Goal: Task Accomplishment & Management: Manage account settings

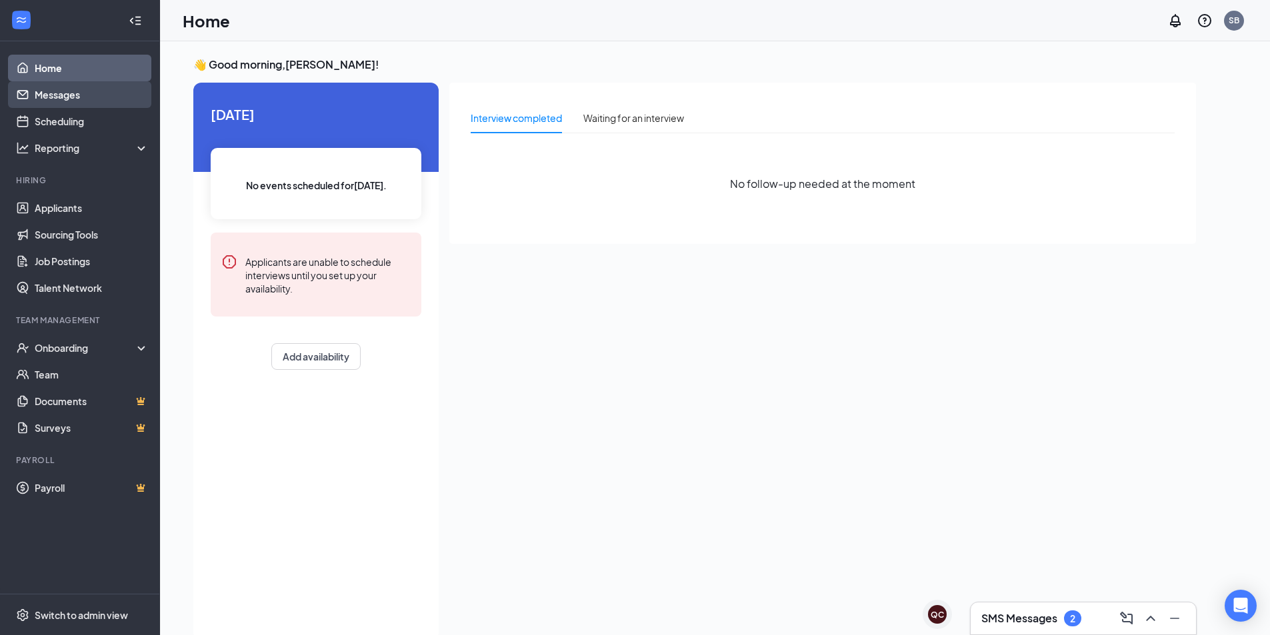
click at [86, 90] on link "Messages" at bounding box center [92, 94] width 114 height 27
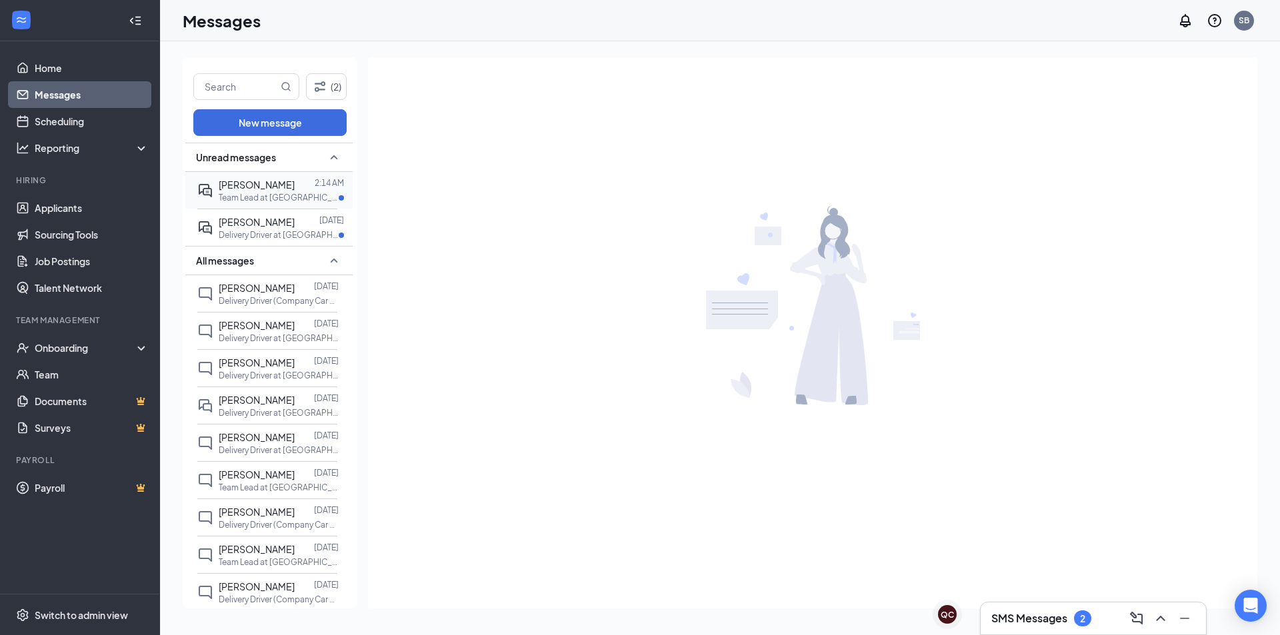
click at [273, 203] on p "Team Lead at [GEOGRAPHIC_DATA]" at bounding box center [279, 197] width 120 height 11
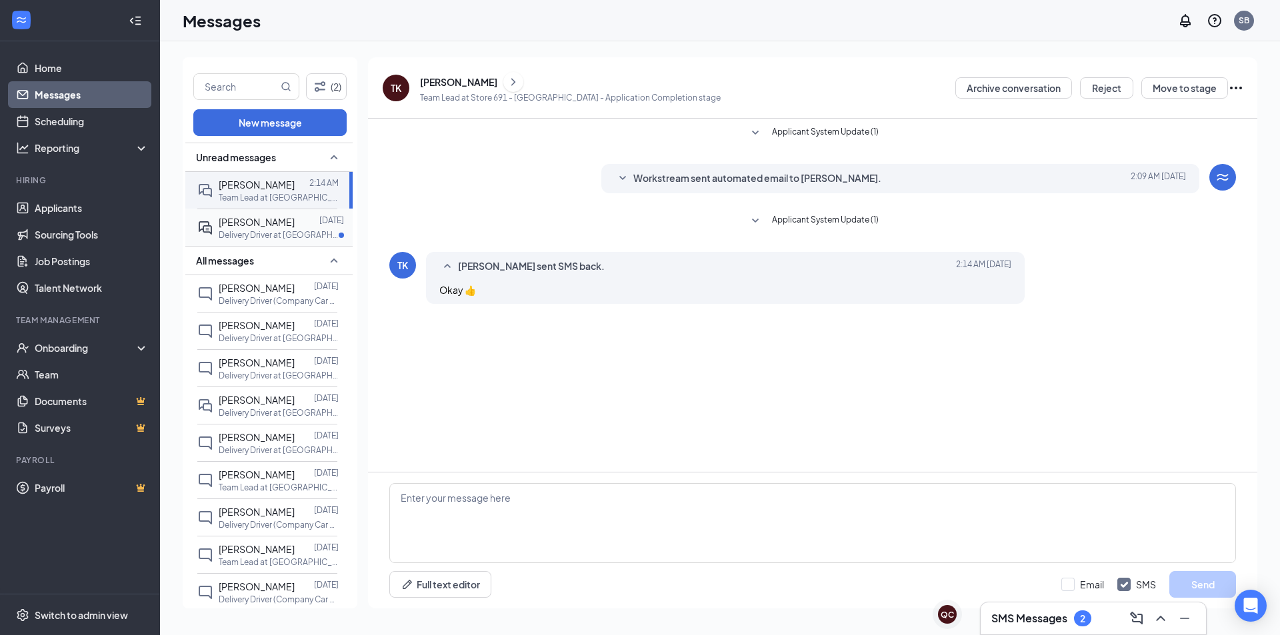
click at [271, 215] on div "[PERSON_NAME]" at bounding box center [257, 222] width 76 height 15
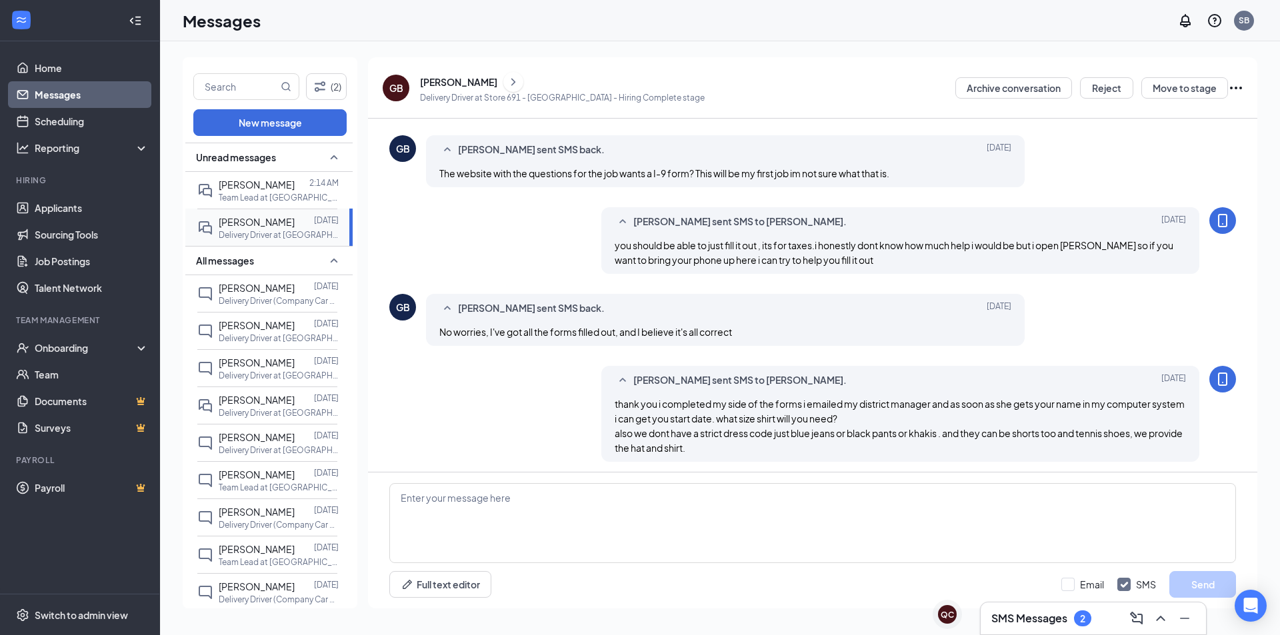
scroll to position [482, 0]
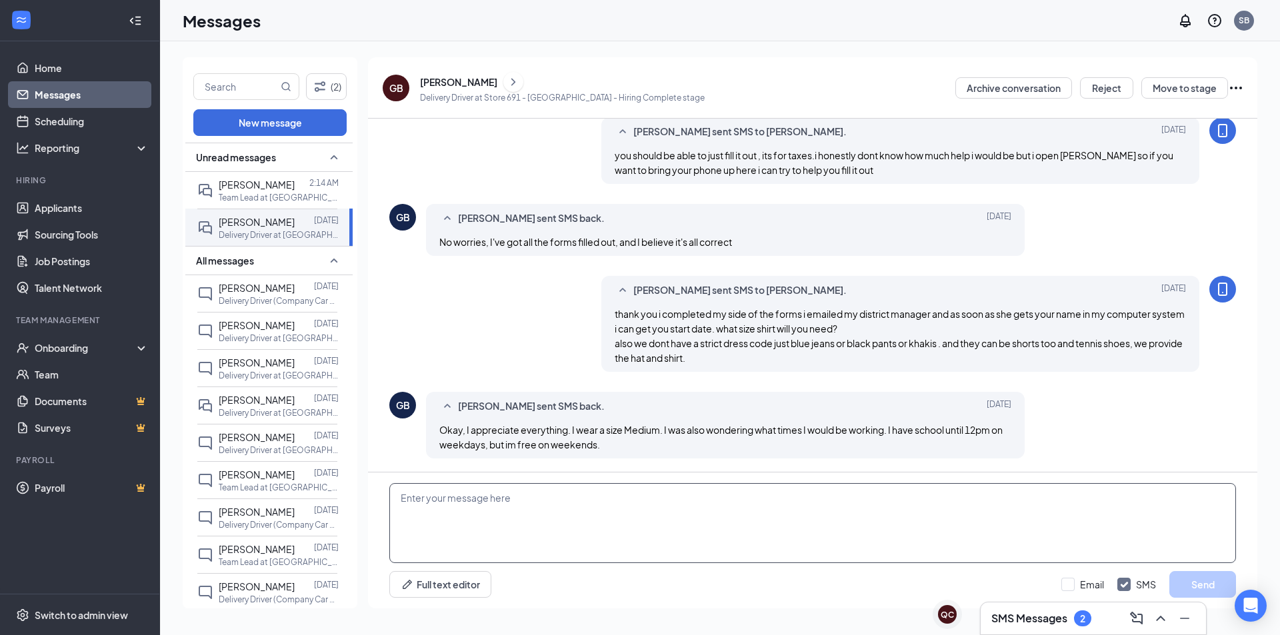
click at [520, 480] on div "Full text editor Email SMS Send" at bounding box center [812, 540] width 889 height 136
click at [518, 502] on textarea at bounding box center [812, 523] width 846 height 80
click at [417, 497] on textarea "our shifts are" at bounding box center [812, 523] width 846 height 80
click at [544, 513] on textarea "our night shifts are" at bounding box center [812, 523] width 846 height 80
type textarea "our night shifts are usually 4 or 5 pm to 8 or 9 or close. we close at 11 and o…"
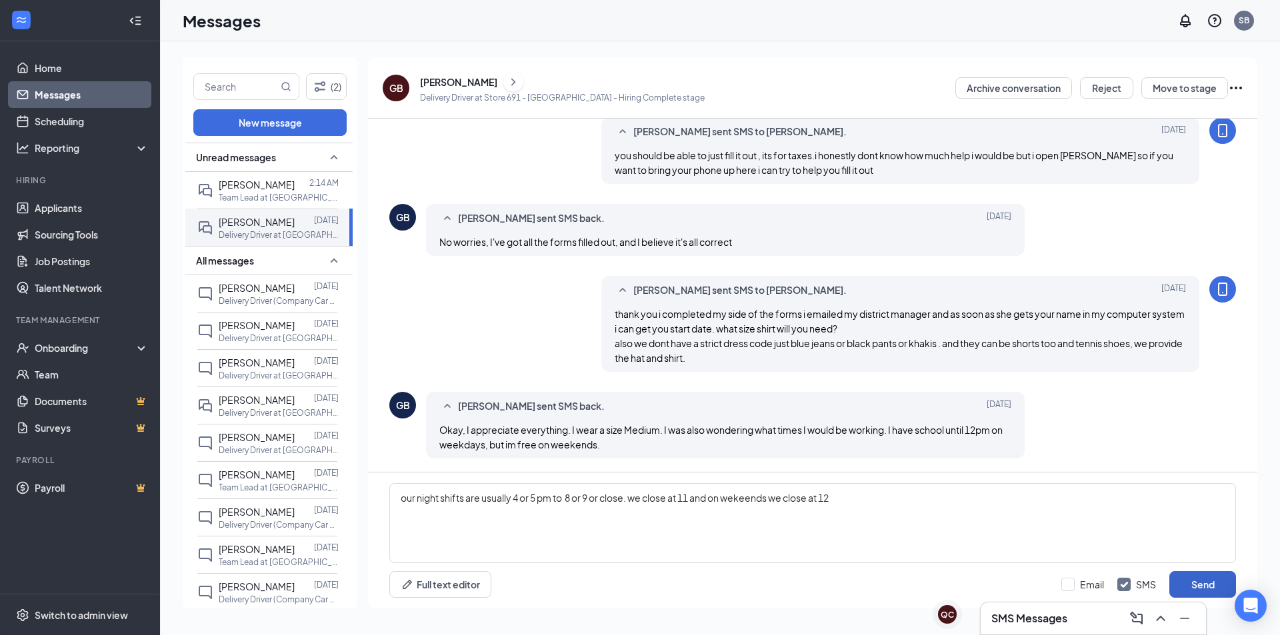
click at [1209, 584] on button "Send" at bounding box center [1202, 584] width 67 height 27
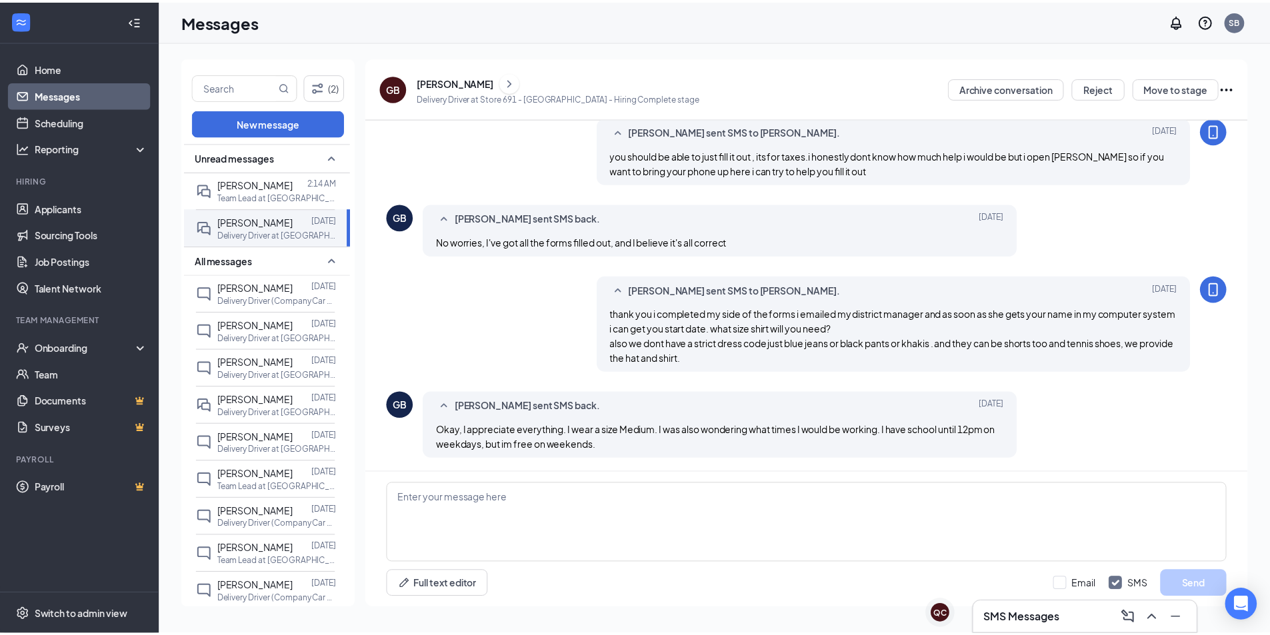
scroll to position [554, 0]
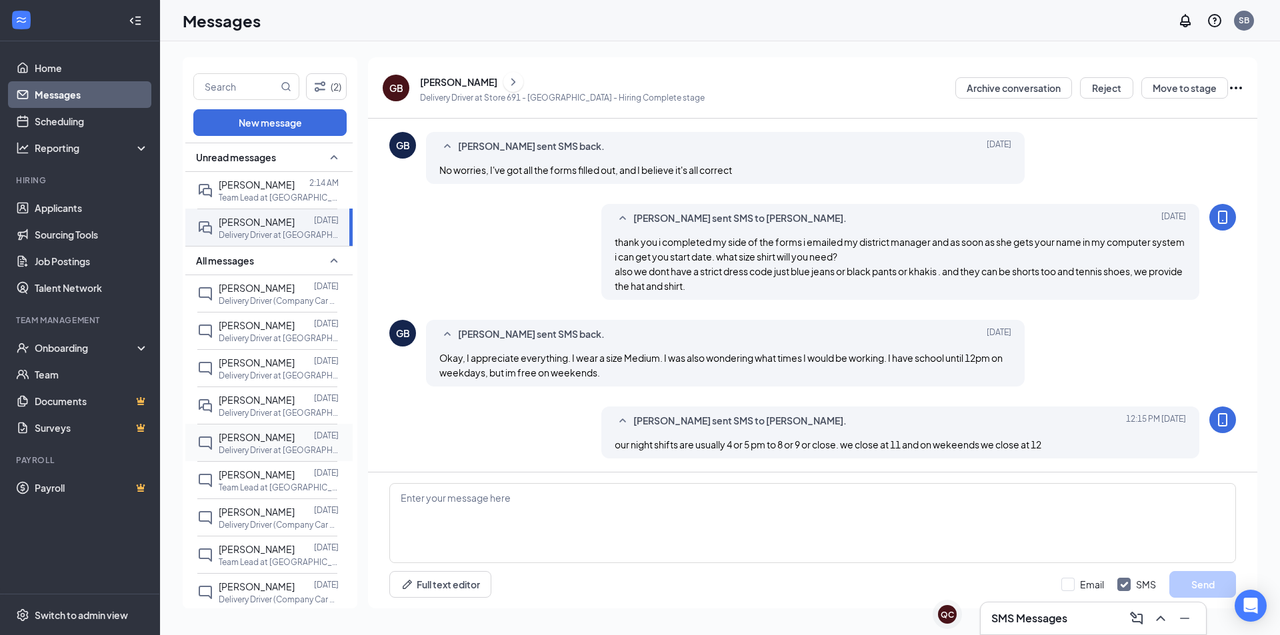
click at [225, 445] on p "Delivery Driver at [GEOGRAPHIC_DATA]" at bounding box center [279, 450] width 120 height 11
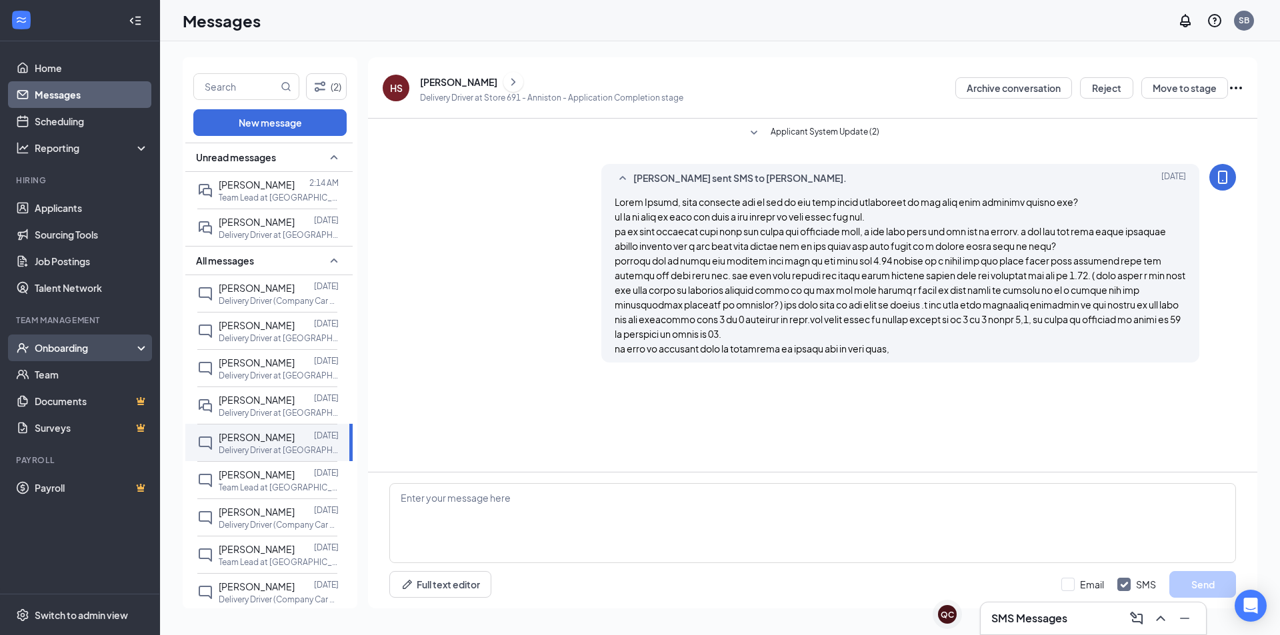
click at [70, 350] on div "Onboarding" at bounding box center [86, 347] width 103 height 13
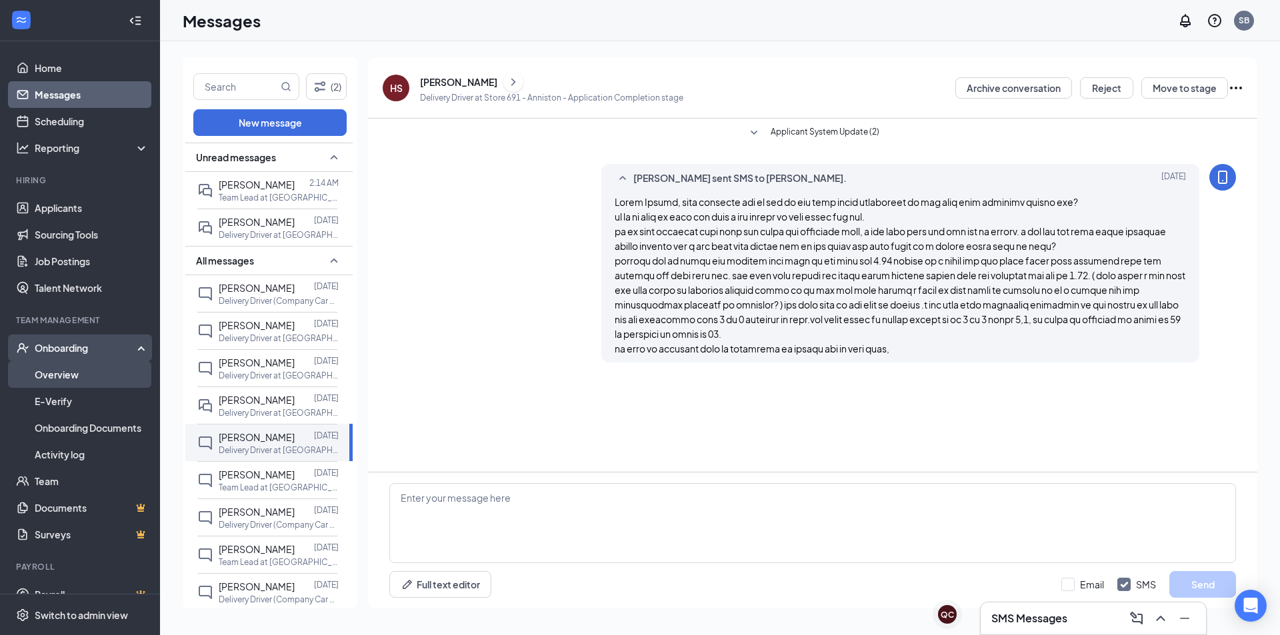
click at [65, 379] on link "Overview" at bounding box center [92, 374] width 114 height 27
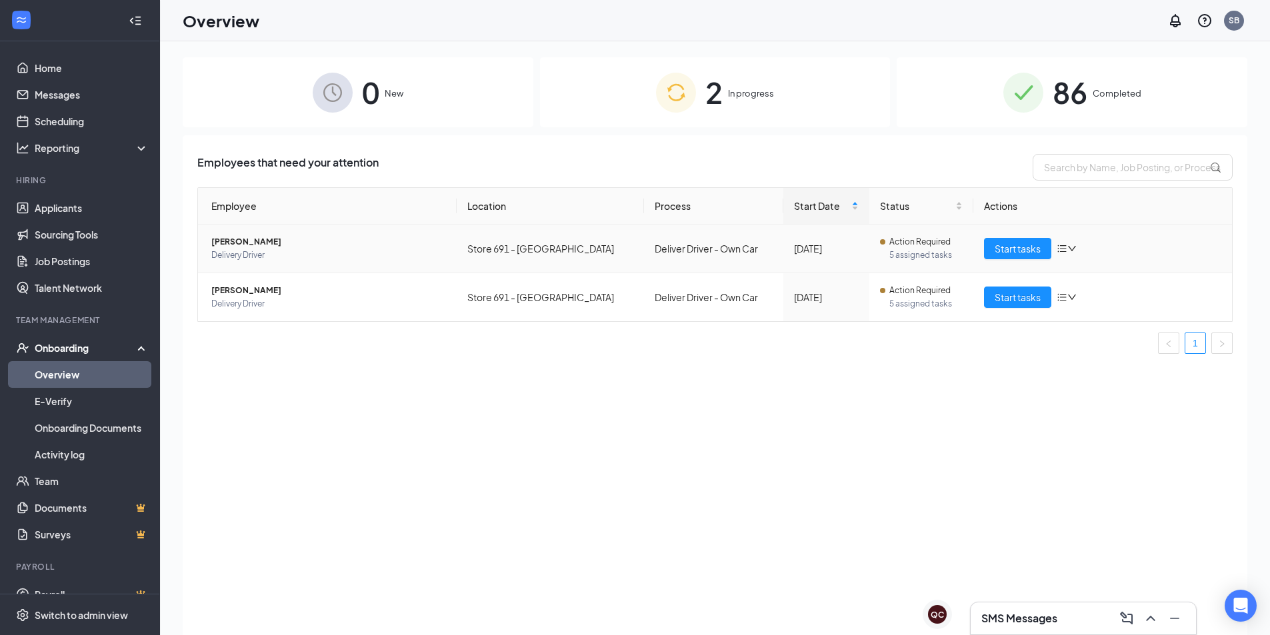
click at [1068, 243] on div at bounding box center [1066, 248] width 20 height 11
click at [1093, 329] on div "Remove from onboarding" at bounding box center [1137, 335] width 144 height 13
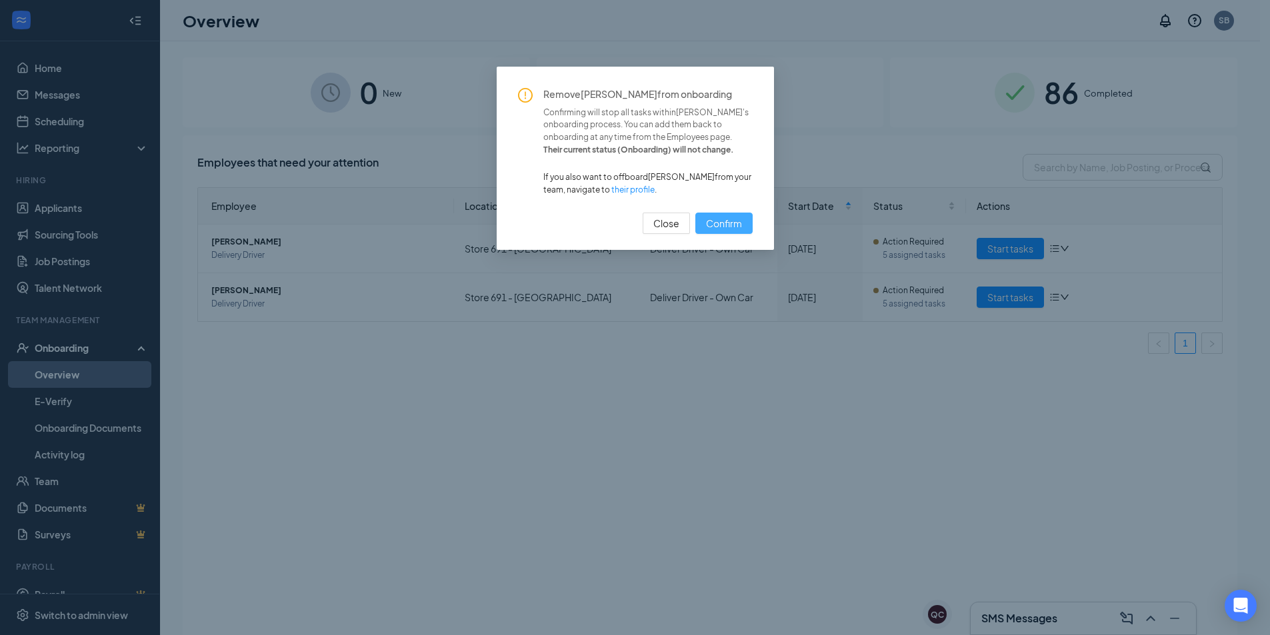
click at [718, 219] on span "Confirm" at bounding box center [724, 223] width 36 height 15
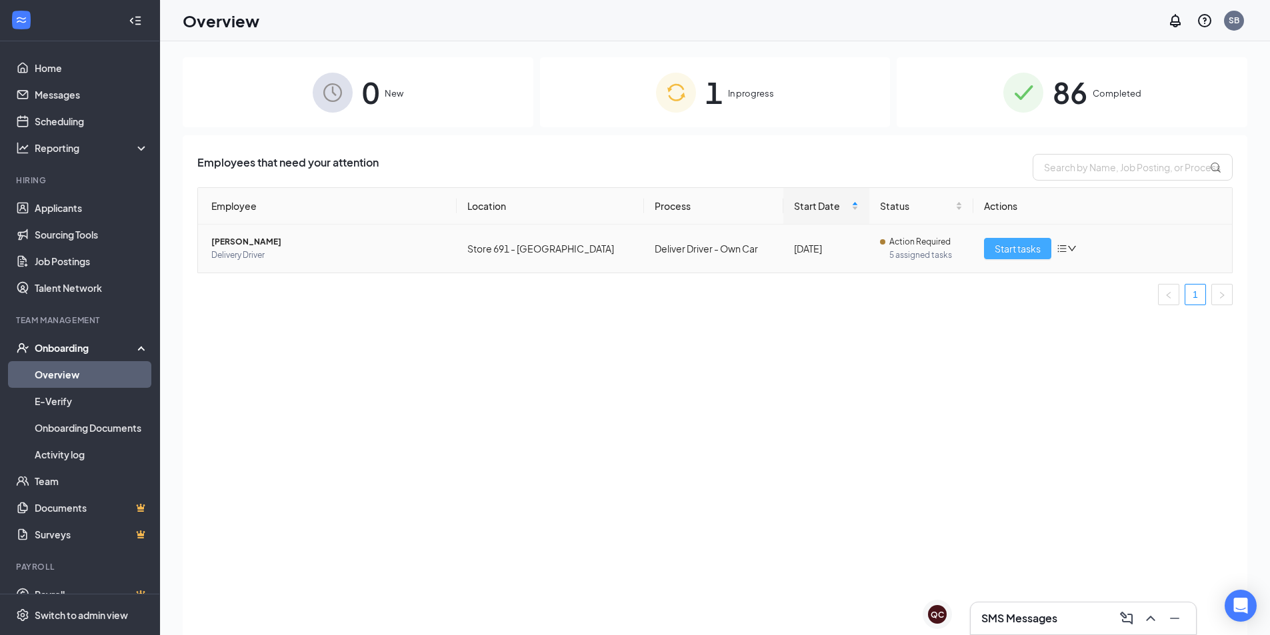
click at [1034, 251] on span "Start tasks" at bounding box center [1017, 248] width 46 height 15
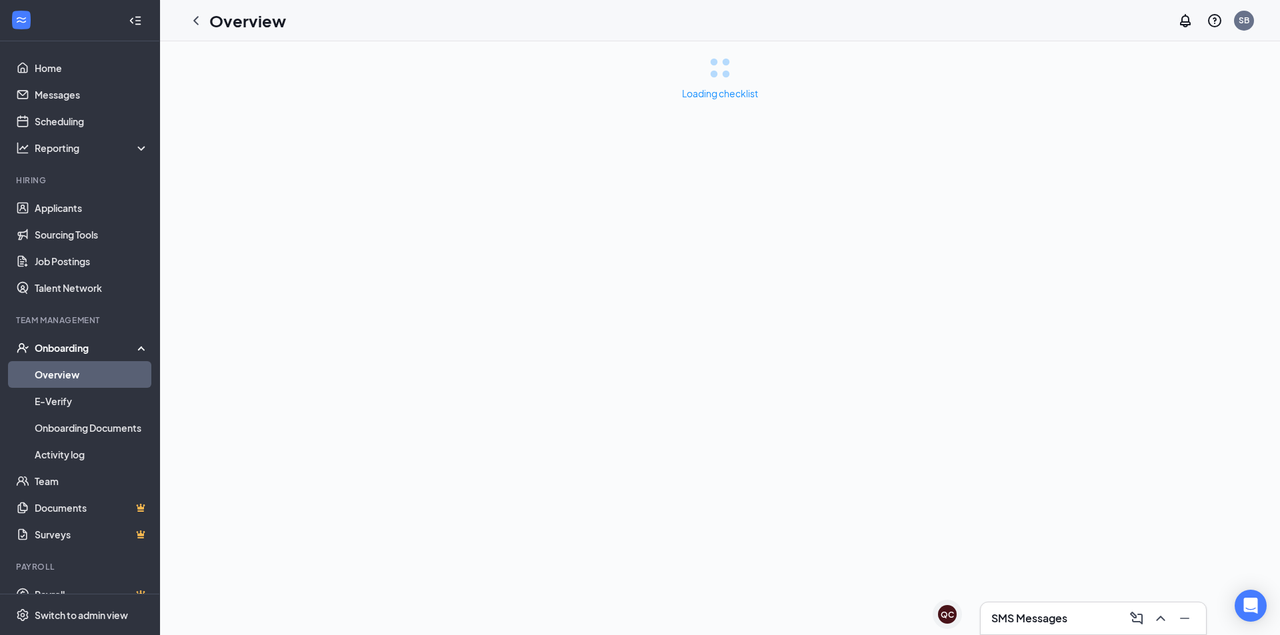
drag, startPoint x: 1034, startPoint y: 251, endPoint x: 946, endPoint y: 291, distance: 96.9
click at [946, 291] on div "Loading checklist" at bounding box center [720, 338] width 1120 height 594
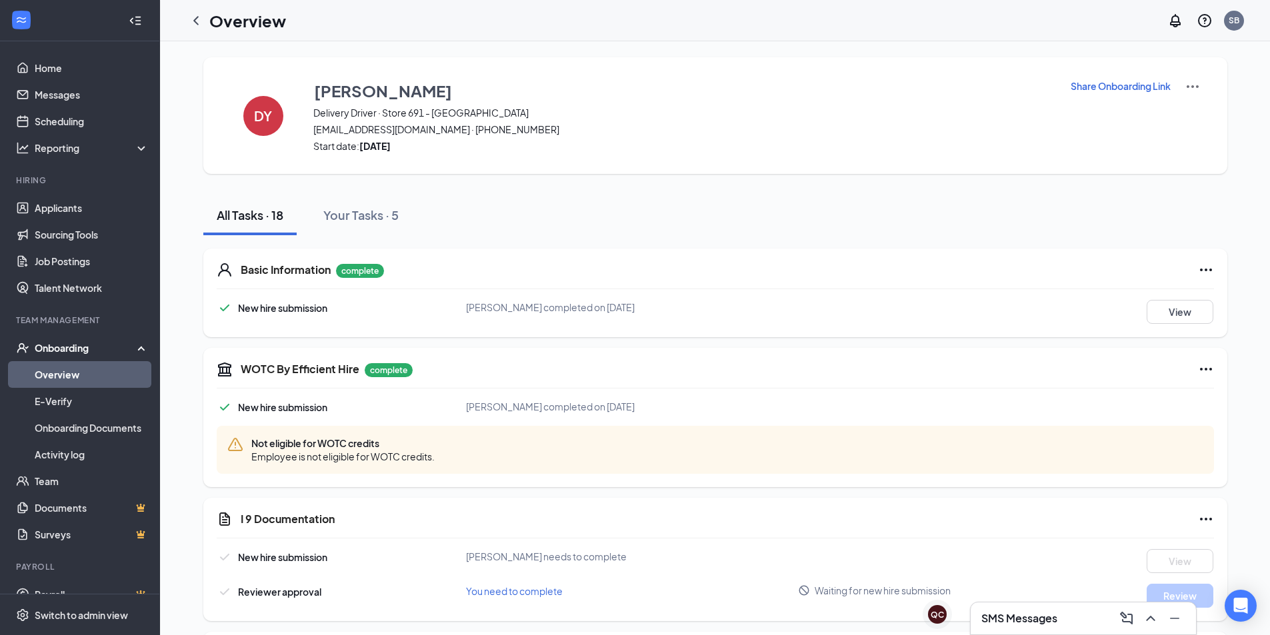
click at [114, 365] on link "Overview" at bounding box center [92, 374] width 114 height 27
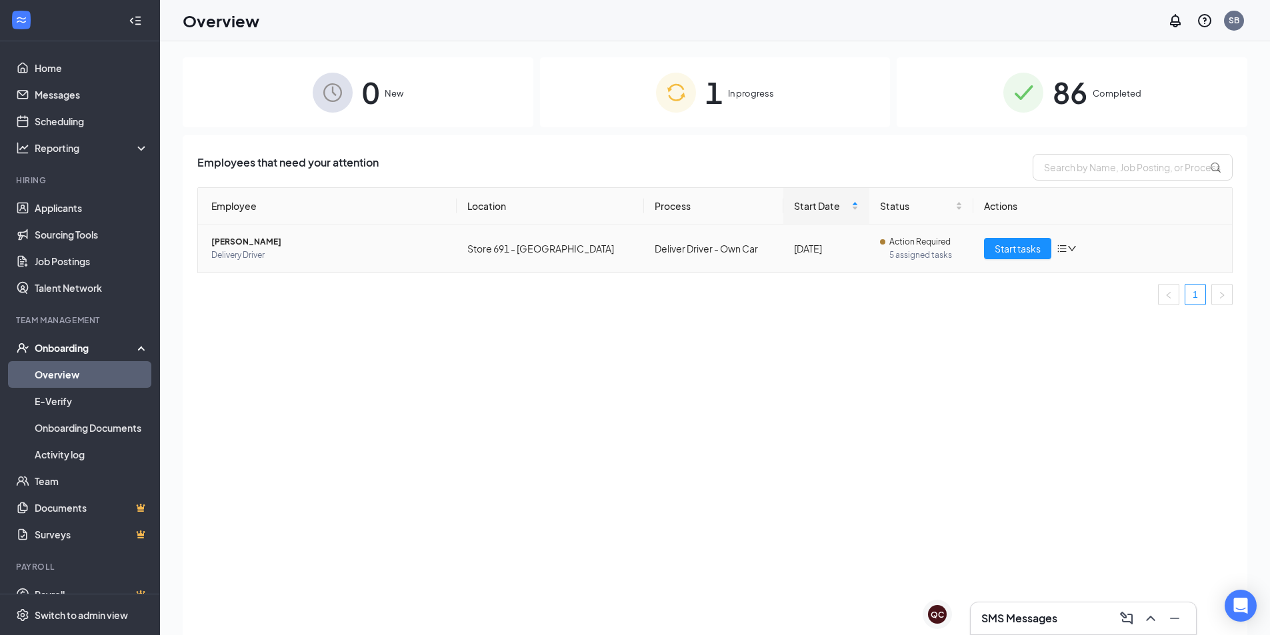
click at [1064, 251] on icon "bars" at bounding box center [1062, 248] width 9 height 7
click at [1149, 342] on li "Remove from onboarding" at bounding box center [1137, 335] width 160 height 29
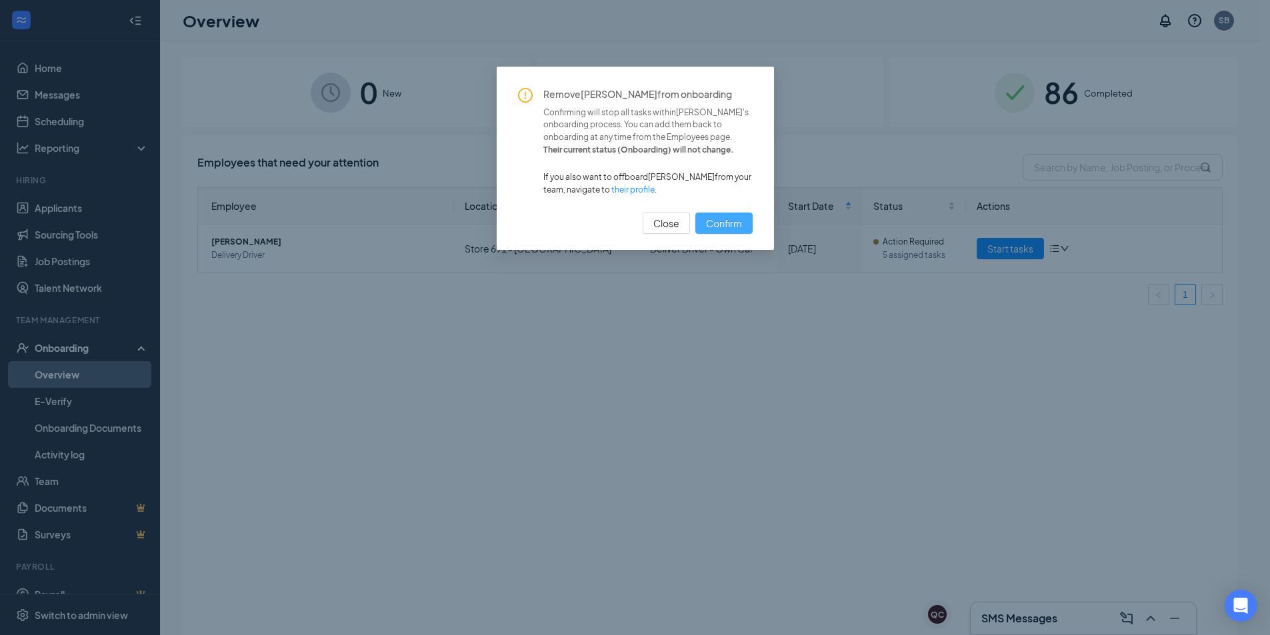
click at [714, 222] on span "Confirm" at bounding box center [724, 223] width 36 height 15
